Goal: Task Accomplishment & Management: Use online tool/utility

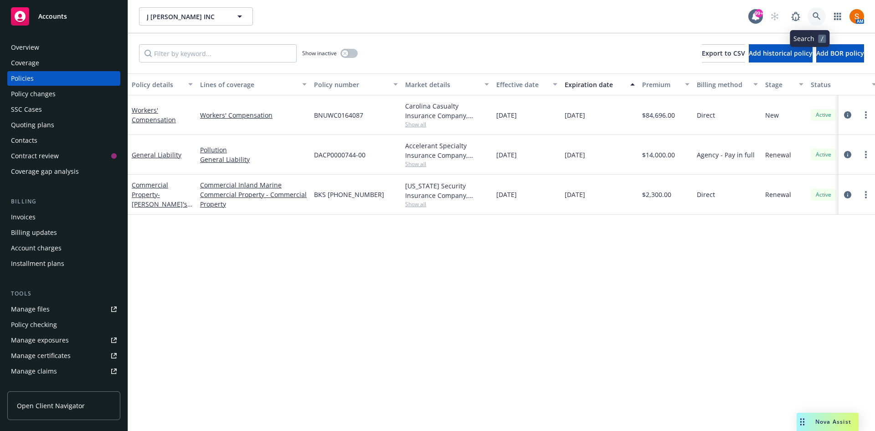
click at [813, 19] on icon at bounding box center [817, 16] width 8 height 8
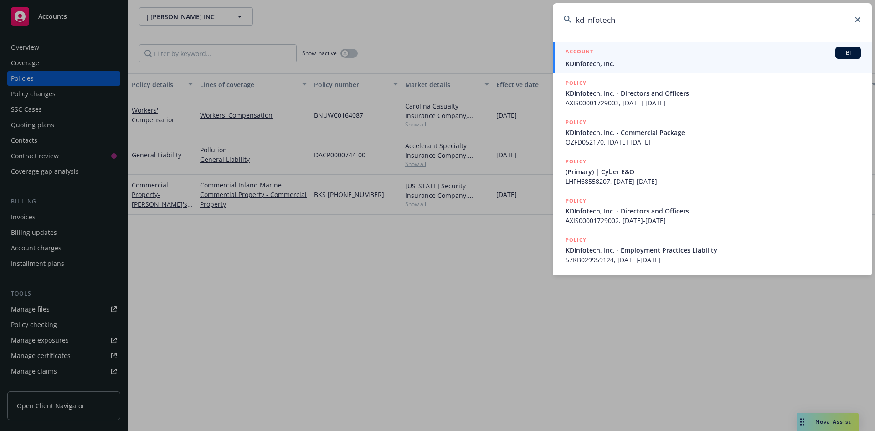
type input "kd infotech"
click at [685, 57] on div "ACCOUNT BI" at bounding box center [713, 53] width 295 height 12
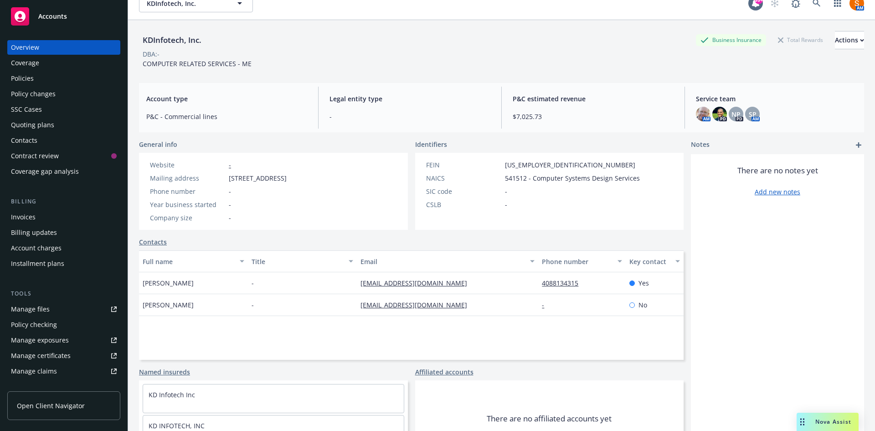
scroll to position [14, 0]
click at [51, 72] on div "Policies" at bounding box center [64, 78] width 106 height 15
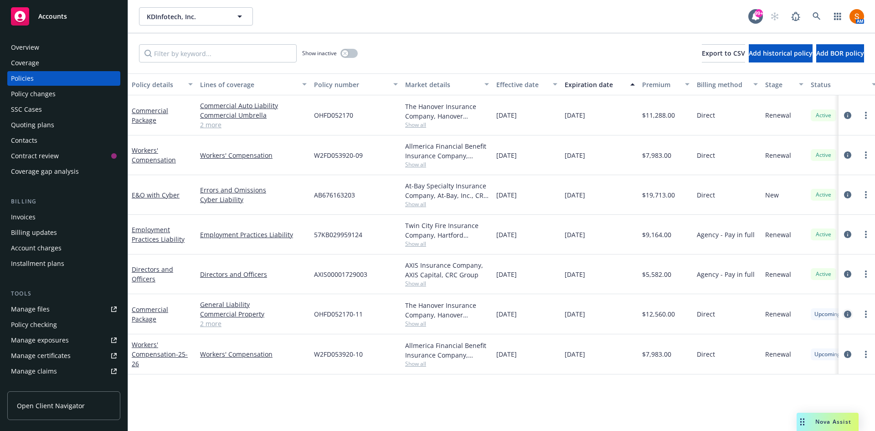
click at [849, 314] on icon "circleInformation" at bounding box center [847, 313] width 7 height 7
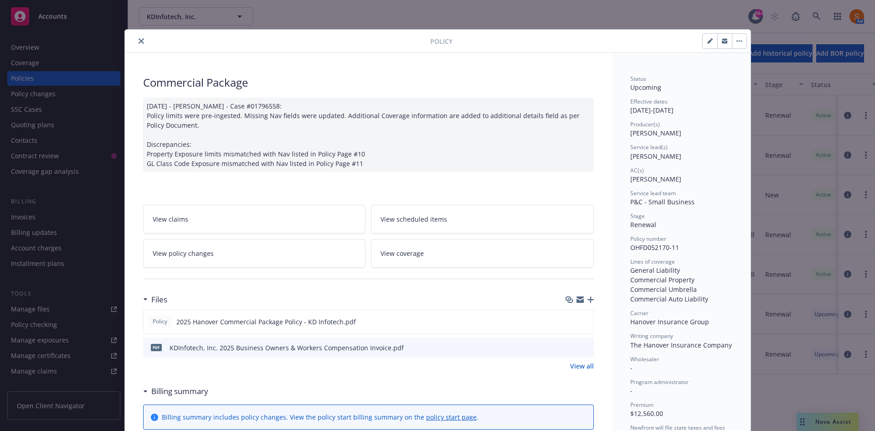
click at [139, 41] on icon "close" at bounding box center [141, 40] width 5 height 5
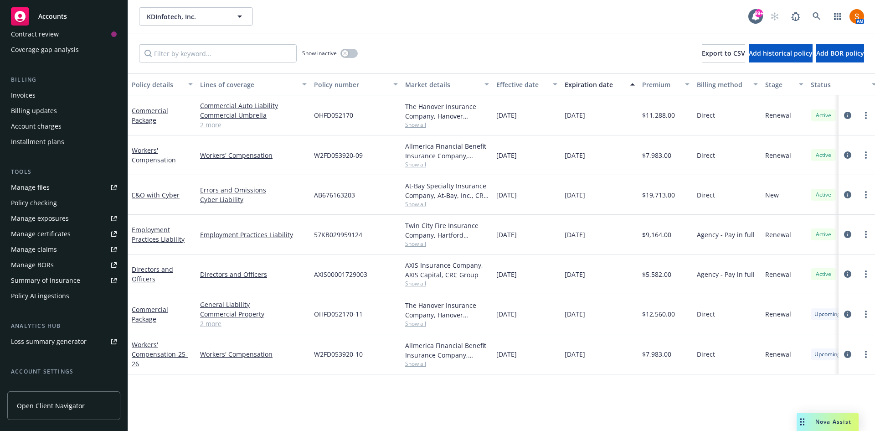
scroll to position [122, 0]
click at [80, 278] on link "Summary of insurance" at bounding box center [63, 280] width 113 height 15
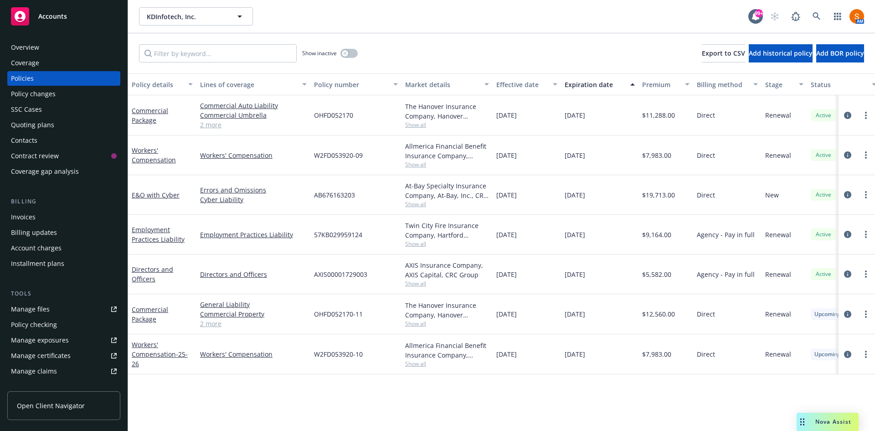
click at [54, 54] on div "Overview" at bounding box center [64, 47] width 106 height 15
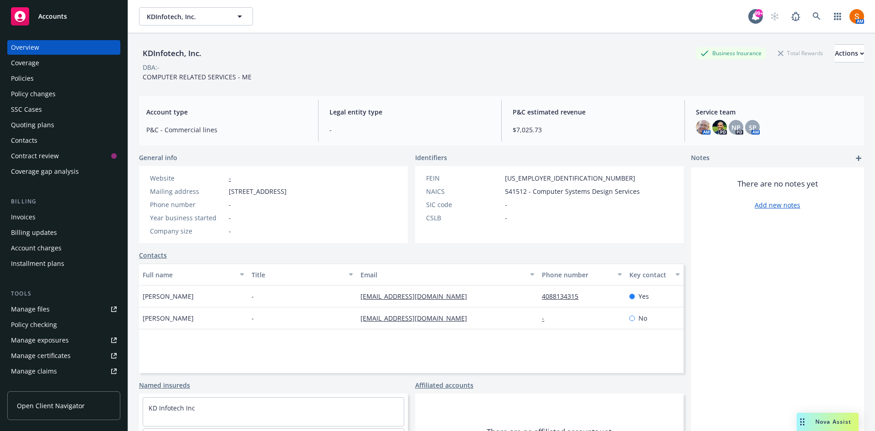
click at [16, 82] on div "Policies" at bounding box center [22, 78] width 23 height 15
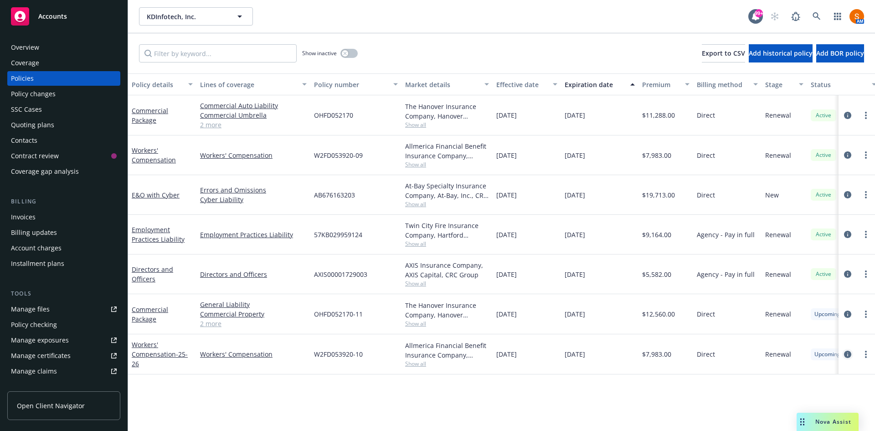
click at [848, 357] on icon "circleInformation" at bounding box center [847, 353] width 7 height 7
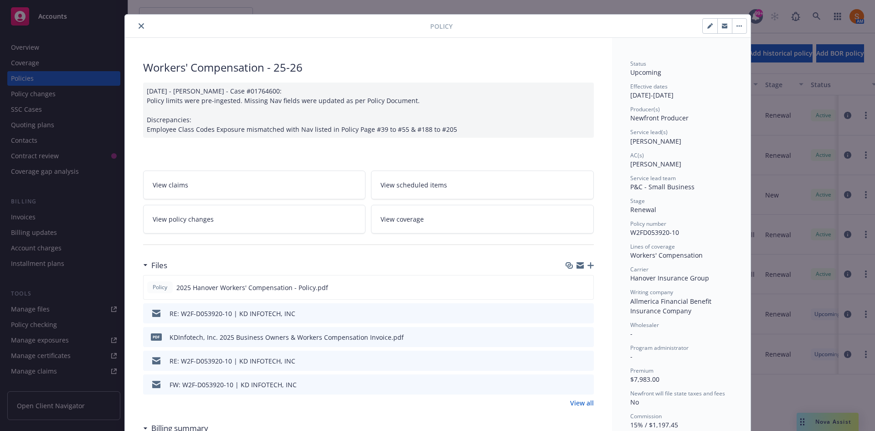
scroll to position [9, 0]
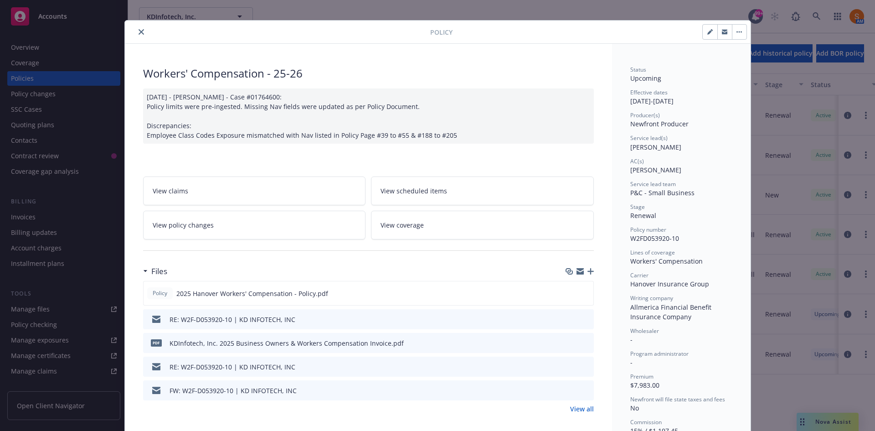
click at [136, 31] on button "close" at bounding box center [141, 31] width 11 height 11
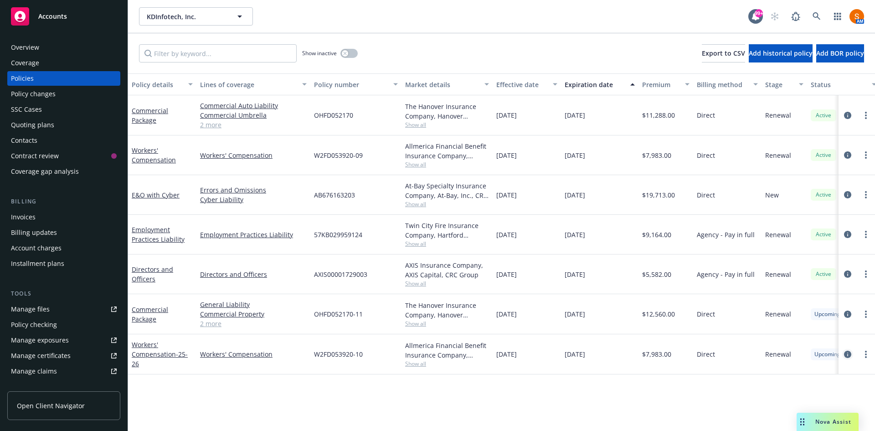
click at [844, 356] on icon "circleInformation" at bounding box center [847, 353] width 7 height 7
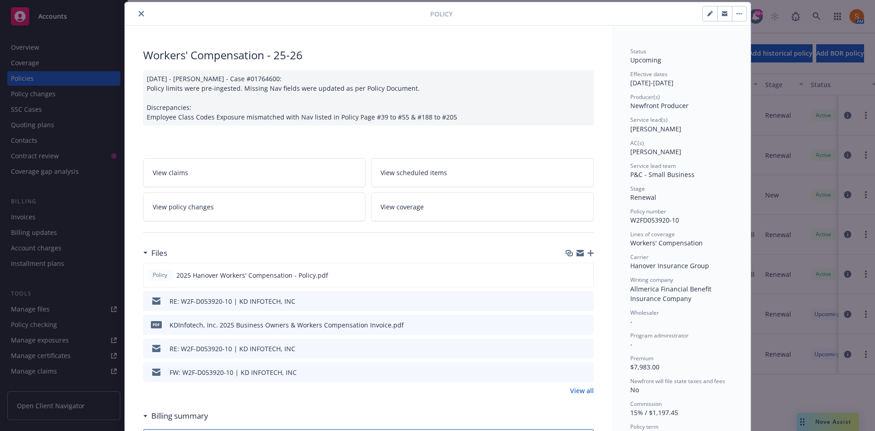
scroll to position [56, 0]
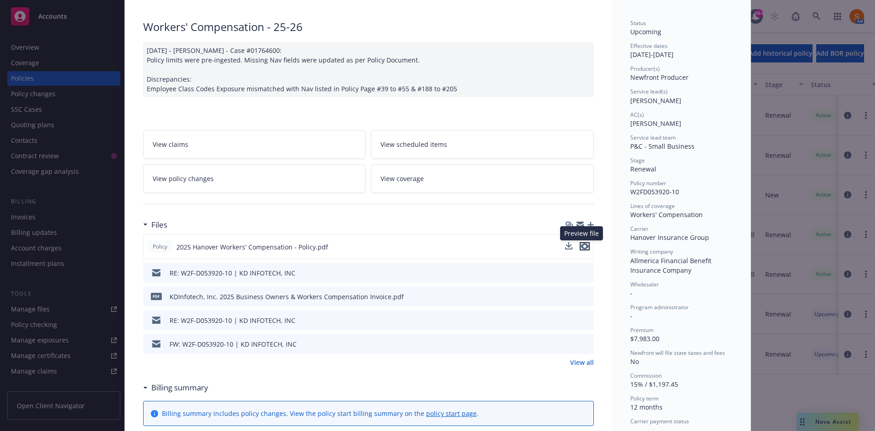
click at [583, 248] on icon "preview file" at bounding box center [585, 246] width 8 height 6
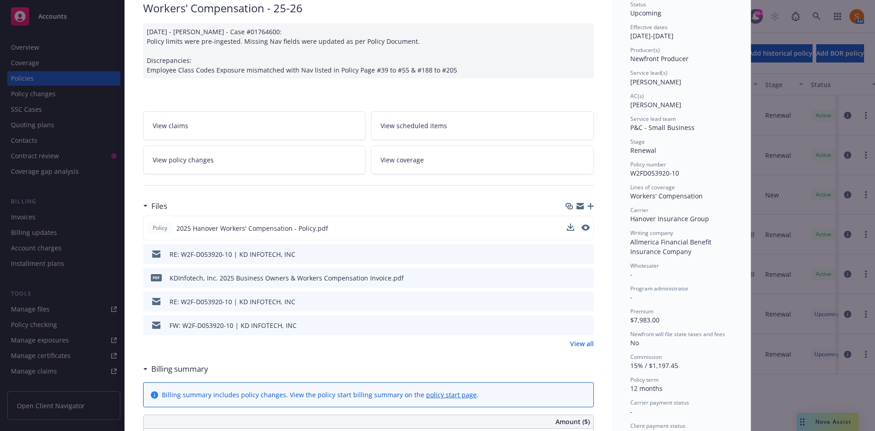
scroll to position [0, 0]
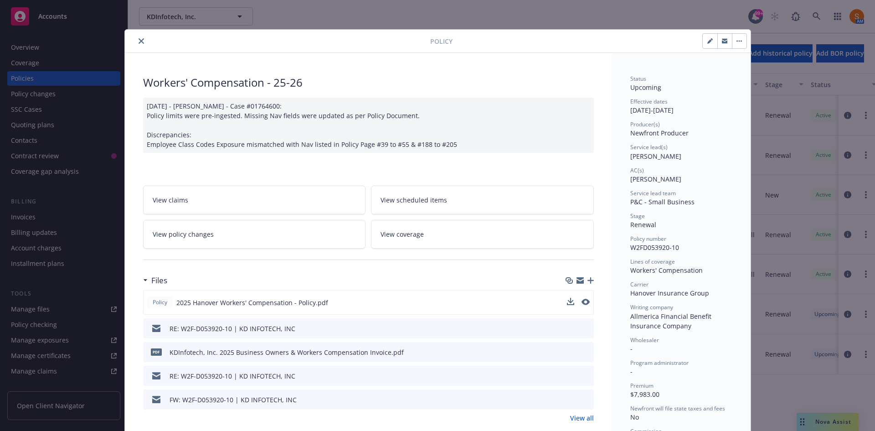
click at [136, 45] on button "close" at bounding box center [141, 41] width 11 height 11
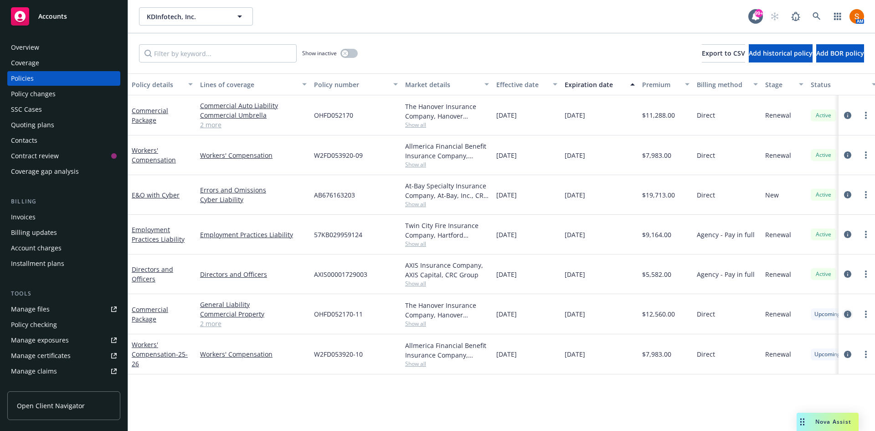
click at [850, 312] on icon "circleInformation" at bounding box center [847, 313] width 7 height 7
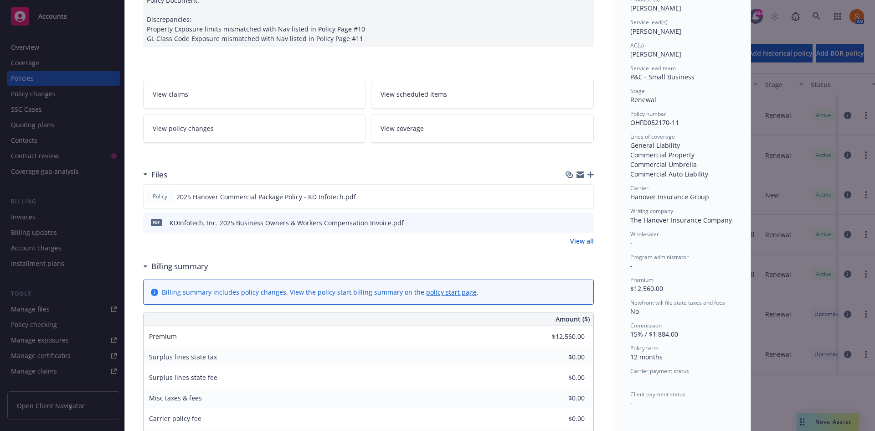
scroll to position [125, 0]
click at [581, 193] on icon "preview file" at bounding box center [585, 195] width 8 height 6
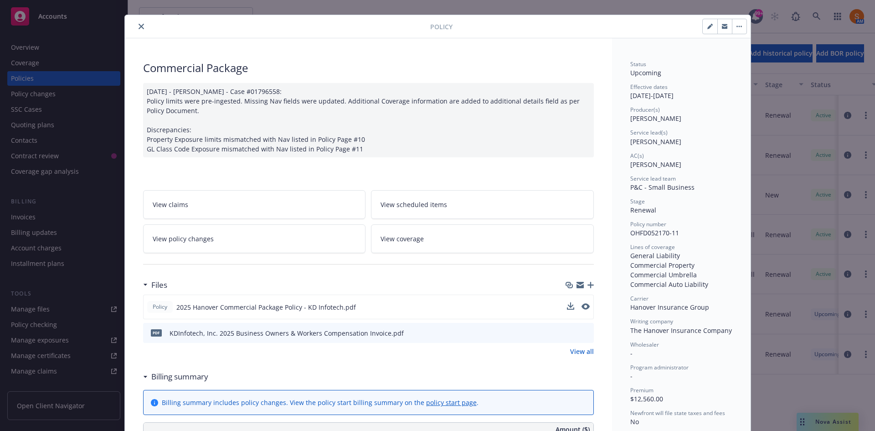
scroll to position [14, 0]
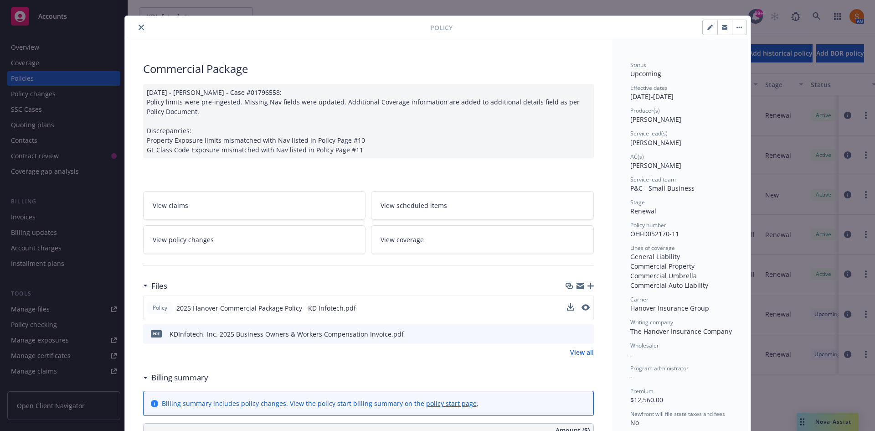
click at [139, 25] on icon "close" at bounding box center [141, 27] width 5 height 5
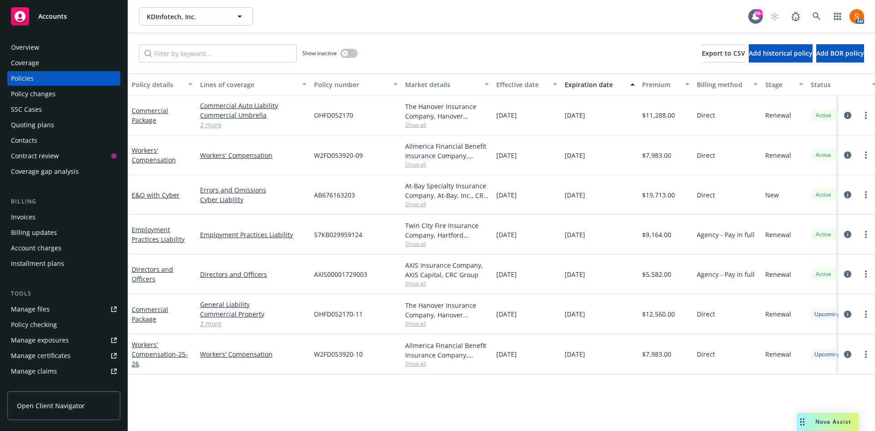
click at [207, 327] on link "2 more" at bounding box center [253, 324] width 107 height 10
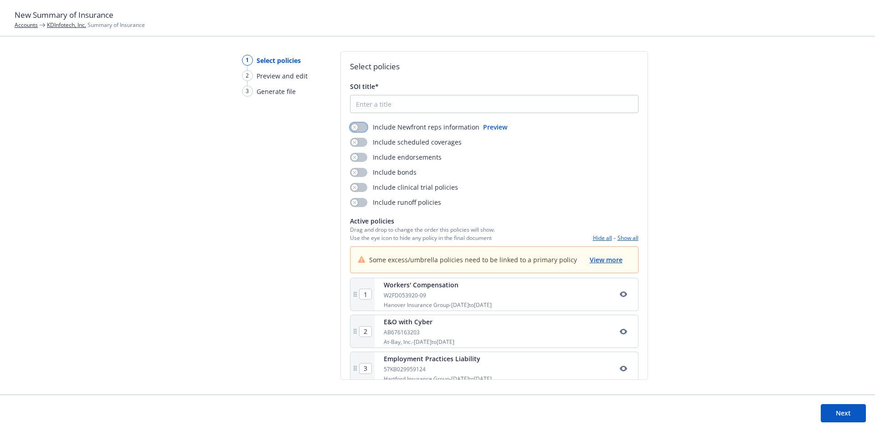
click at [355, 126] on icon "button" at bounding box center [355, 127] width 4 height 4
click at [358, 154] on button "button" at bounding box center [358, 157] width 17 height 9
click at [360, 140] on button "button" at bounding box center [358, 142] width 17 height 9
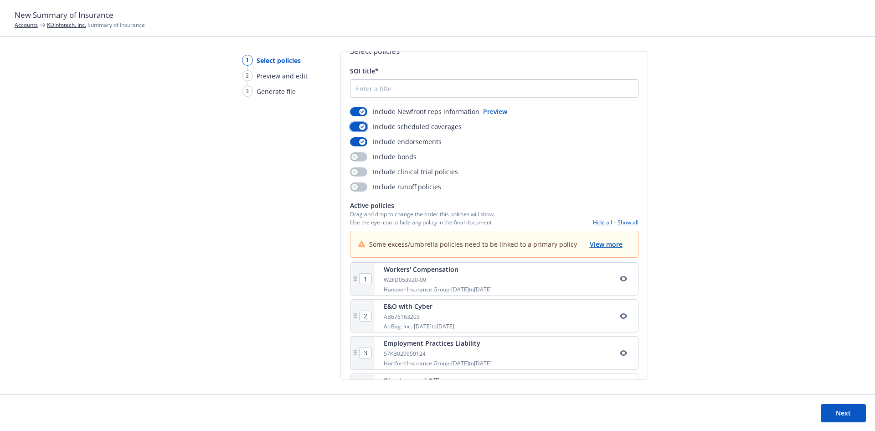
scroll to position [16, 0]
click at [385, 81] on input "SOI title*" at bounding box center [494, 87] width 288 height 17
type input "[DATE] Renewal Summary of Insurance"
click at [241, 270] on div "1 Select policies 2 Preview and edit 3 Generate file" at bounding box center [270, 222] width 87 height 343
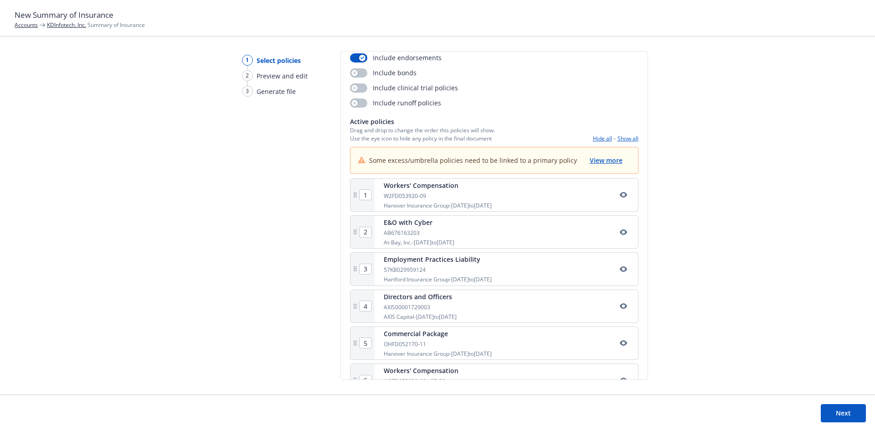
scroll to position [100, 0]
click at [619, 269] on icon "button" at bounding box center [622, 268] width 7 height 5
click at [620, 309] on icon "button" at bounding box center [623, 305] width 7 height 7
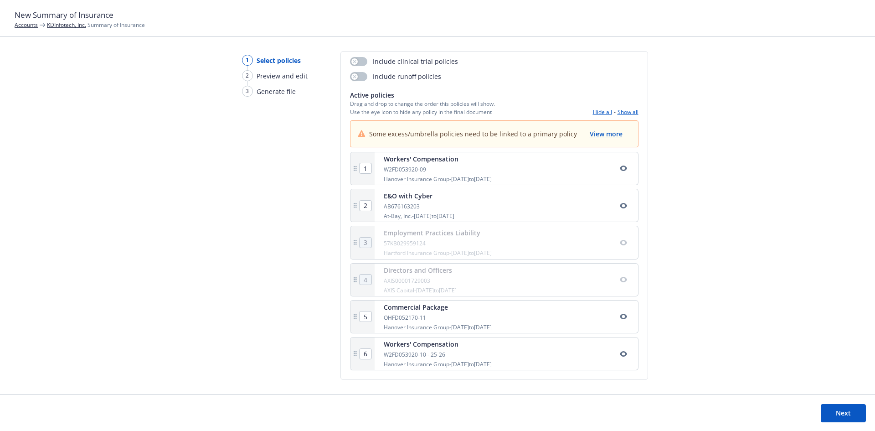
click at [212, 165] on div "1 Select policies 2 Preview and edit 3 Generate file Select policies SOI title*…" at bounding box center [437, 222] width 875 height 343
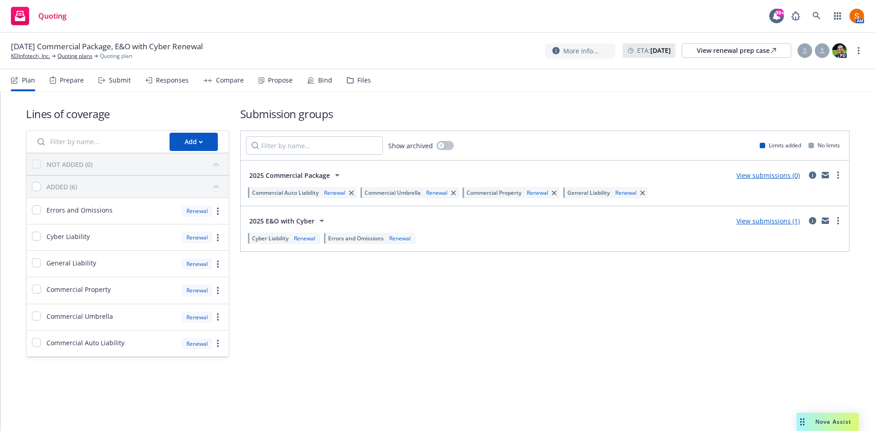
click at [278, 82] on div "Propose" at bounding box center [280, 80] width 25 height 7
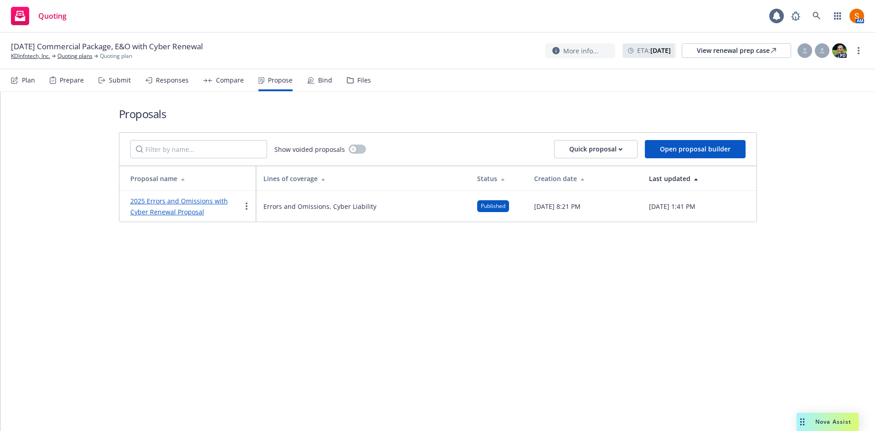
click at [196, 198] on link "2025 Errors and Omissions with Cyber Renewal Proposal" at bounding box center [179, 206] width 98 height 20
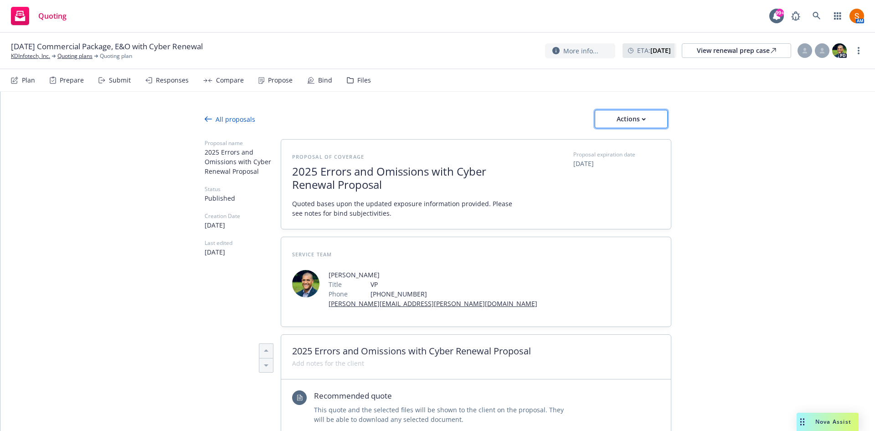
click at [634, 124] on div "Actions" at bounding box center [631, 118] width 43 height 17
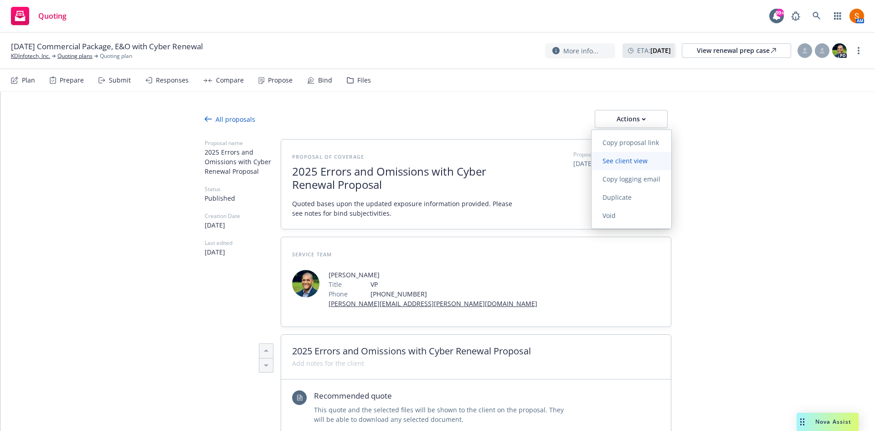
click at [622, 163] on span "See client view" at bounding box center [625, 160] width 67 height 9
type textarea "x"
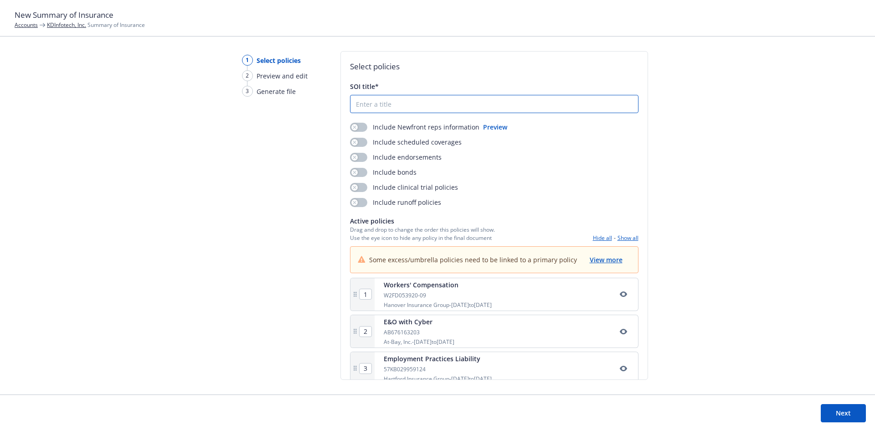
click at [383, 108] on input "SOI title*" at bounding box center [494, 103] width 288 height 17
type input "R"
type input "[DATE] Renewal Summary"
click at [362, 125] on button "button" at bounding box center [358, 127] width 17 height 9
click at [352, 146] on button "button" at bounding box center [358, 142] width 17 height 9
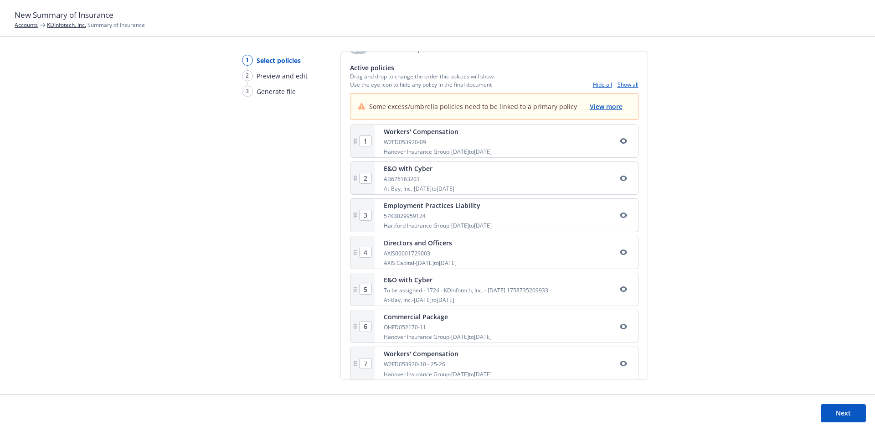
scroll to position [154, 0]
click at [619, 216] on icon "button" at bounding box center [622, 214] width 7 height 5
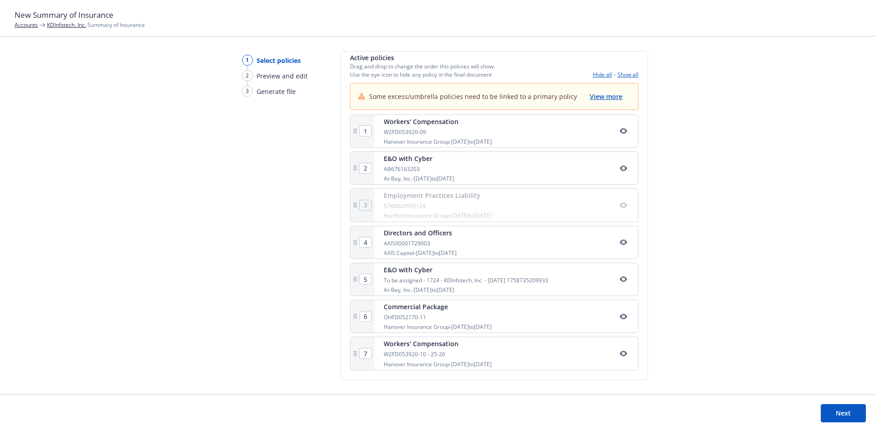
click at [620, 246] on icon "button" at bounding box center [623, 241] width 7 height 7
click at [848, 413] on button "Next" at bounding box center [843, 413] width 45 height 18
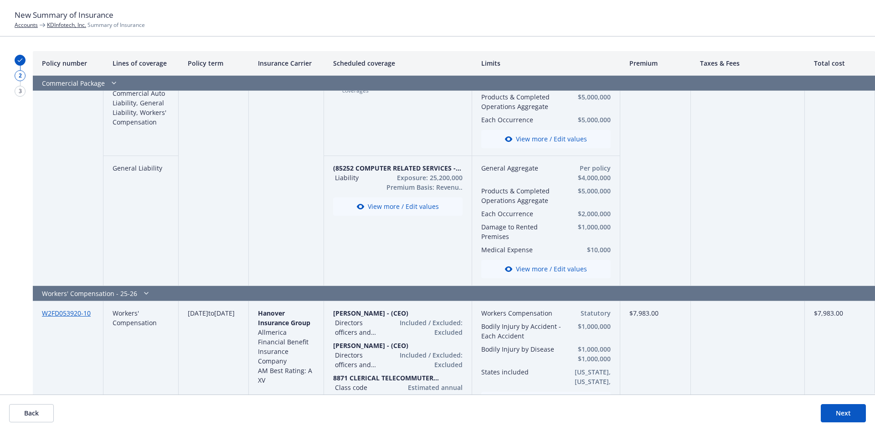
scroll to position [982, 0]
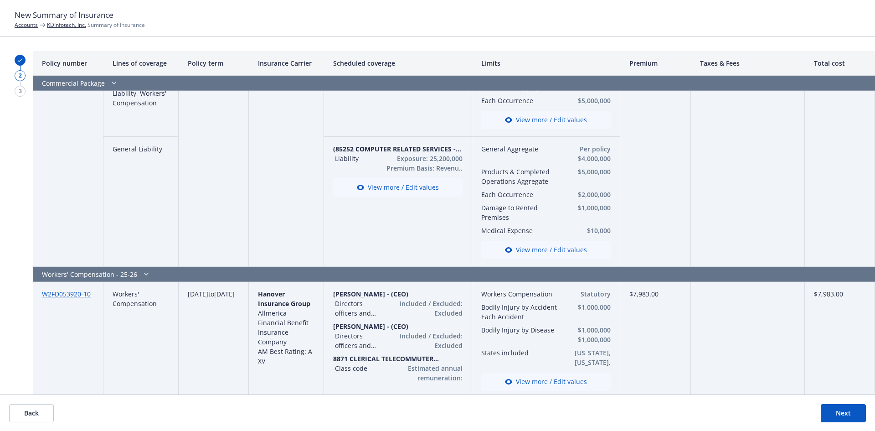
click at [841, 409] on button "Next" at bounding box center [843, 413] width 45 height 18
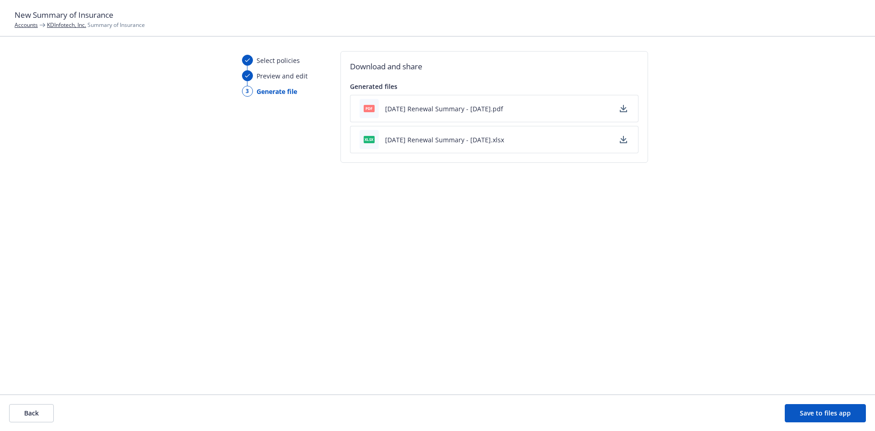
click at [622, 105] on icon "button" at bounding box center [623, 108] width 7 height 7
